Goal: Task Accomplishment & Management: Use online tool/utility

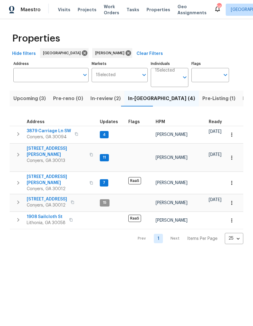
click at [202, 101] on span "Pre-Listing (1)" at bounding box center [218, 98] width 33 height 8
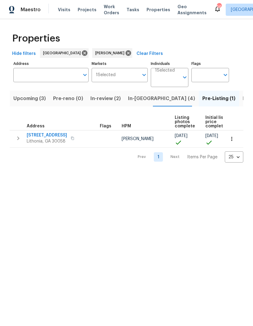
click at [43, 134] on span "[STREET_ADDRESS]" at bounding box center [47, 135] width 40 height 6
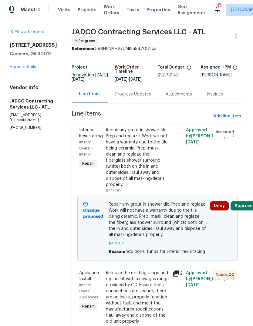
click at [19, 68] on link "Home details" at bounding box center [23, 67] width 26 height 4
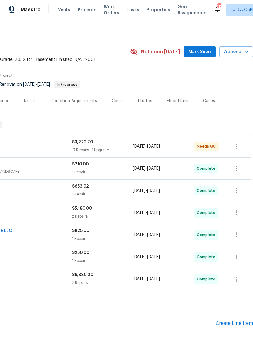
scroll to position [0, 90]
click at [206, 52] on span "Mark Seen" at bounding box center [199, 52] width 22 height 8
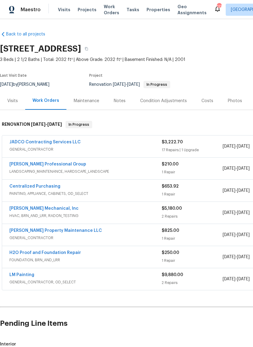
scroll to position [0, 0]
click at [22, 142] on link "JADCO Contracting Services LLC" at bounding box center [44, 142] width 71 height 4
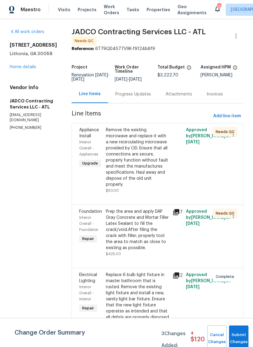
click at [156, 163] on div "Remove the existing microwave and replace it with a new recirculating microwave…" at bounding box center [137, 157] width 63 height 61
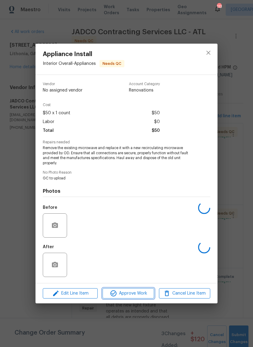
click at [142, 292] on span "Approve Work" at bounding box center [128, 294] width 48 height 8
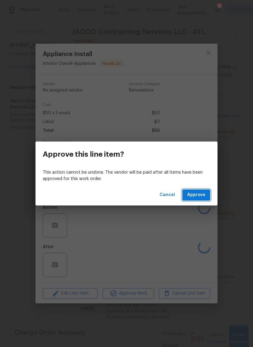
click at [200, 193] on span "Approve" at bounding box center [196, 195] width 18 height 8
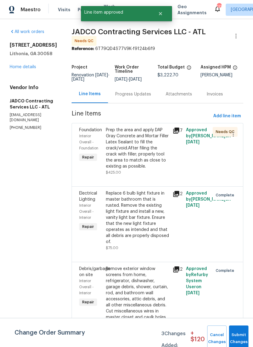
click at [161, 156] on div "Prep the area and apply DAP Gray Concrete and Mortar Filler Latex Sealant to fi…" at bounding box center [137, 148] width 63 height 42
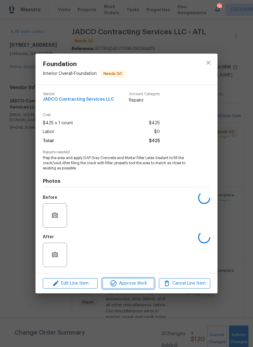
click at [139, 281] on span "Approve Work" at bounding box center [128, 284] width 48 height 8
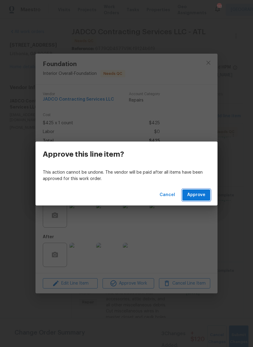
click at [203, 195] on span "Approve" at bounding box center [196, 195] width 18 height 8
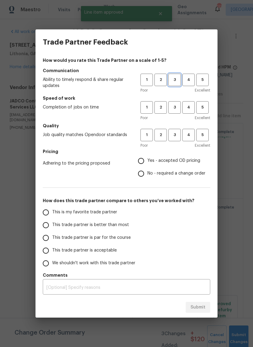
click at [177, 78] on span "3" at bounding box center [174, 79] width 11 height 7
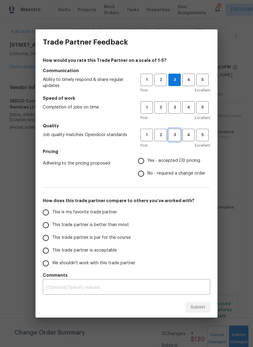
click at [176, 134] on span "3" at bounding box center [174, 135] width 11 height 7
click at [162, 110] on span "2" at bounding box center [160, 107] width 11 height 7
click at [46, 224] on input "This trade partner is better than most" at bounding box center [45, 225] width 13 height 13
radio input "true"
click at [150, 152] on h5 "Pricing" at bounding box center [126, 152] width 167 height 6
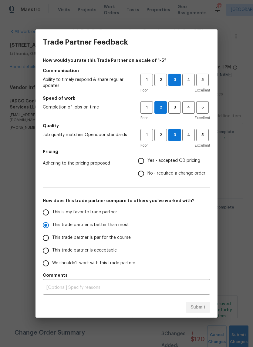
click at [140, 163] on input "Yes - accepted OD pricing" at bounding box center [141, 161] width 13 height 13
click at [197, 306] on span "Submit" at bounding box center [197, 308] width 15 height 8
radio input "false"
